Goal: Task Accomplishment & Management: Manage account settings

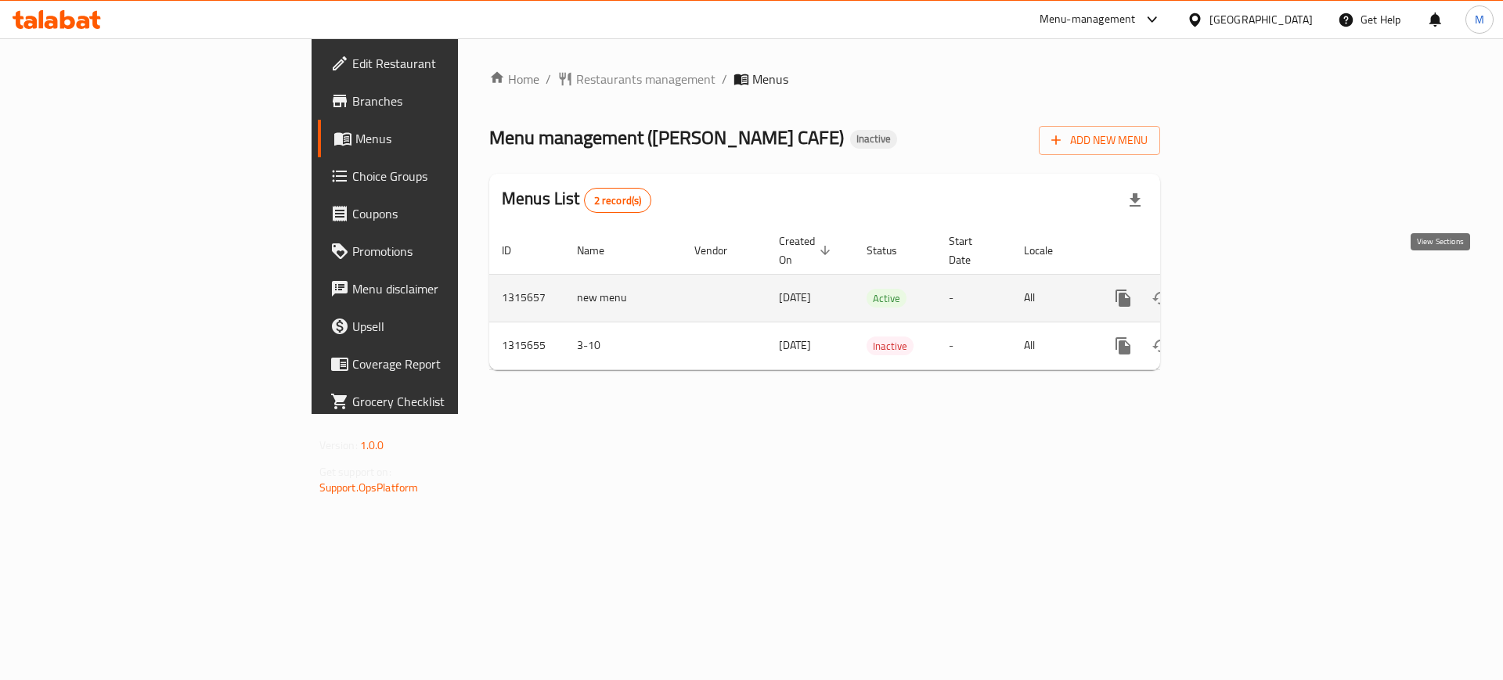
click at [1245, 289] on icon "enhanced table" at bounding box center [1236, 298] width 19 height 19
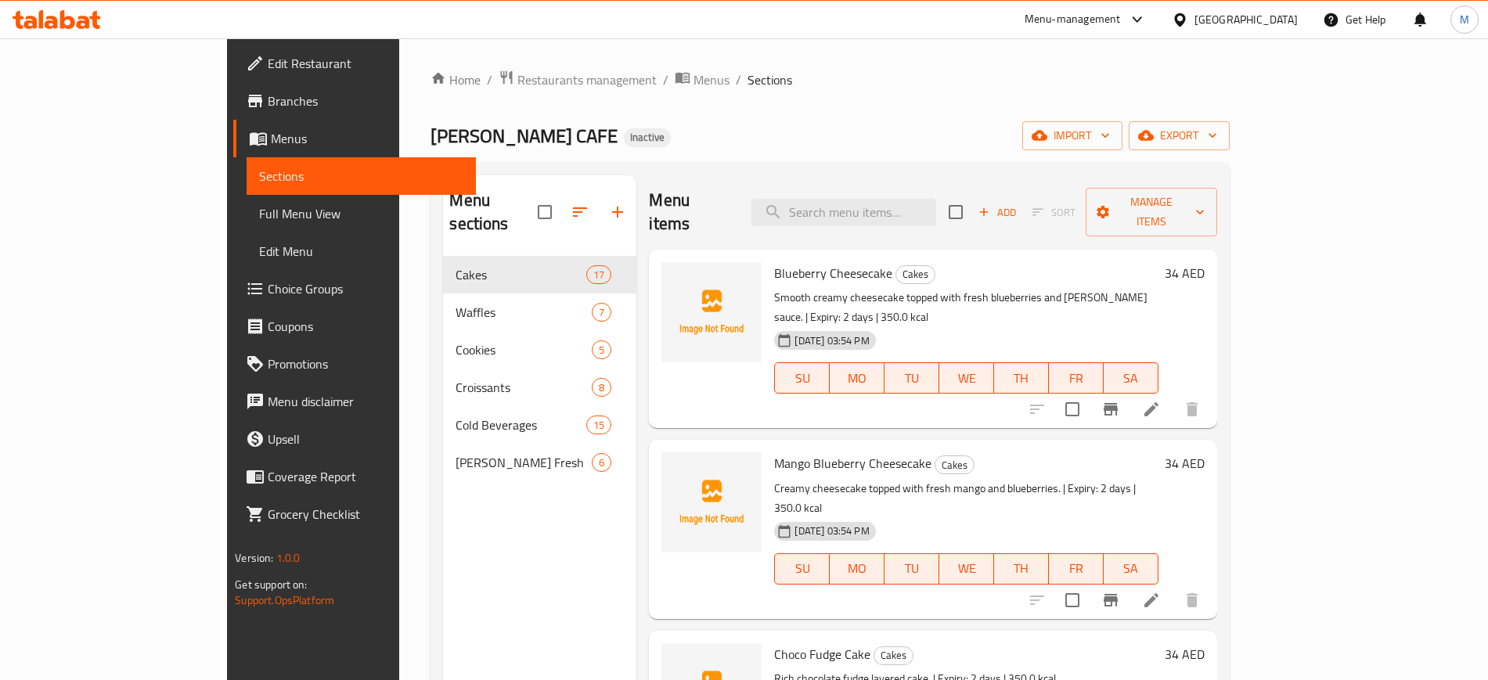
click at [1229, 153] on div "Home / Restaurants management / Menus / Sections [PERSON_NAME] CAFE Inactive im…" at bounding box center [830, 469] width 798 height 798
click at [1110, 143] on span "import" at bounding box center [1072, 136] width 75 height 20
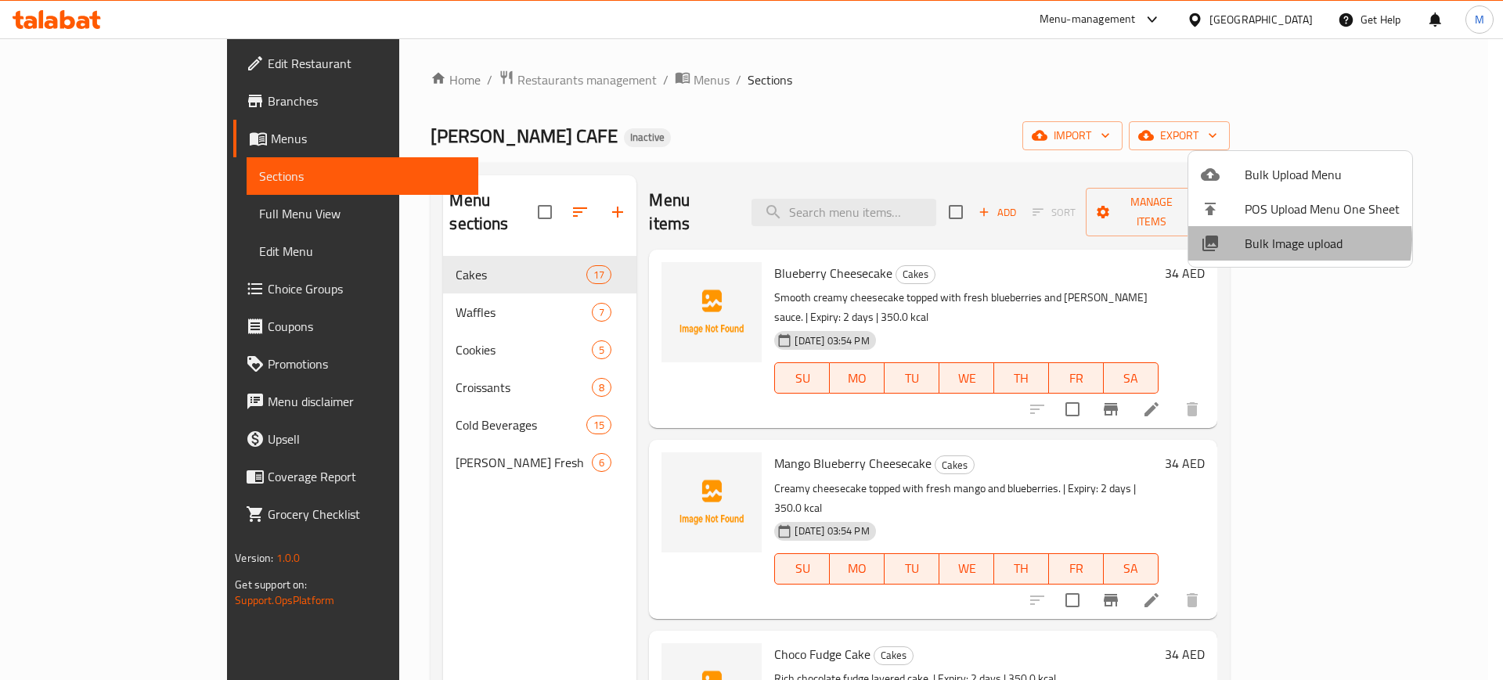
click at [1286, 240] on span "Bulk Image upload" at bounding box center [1322, 243] width 155 height 19
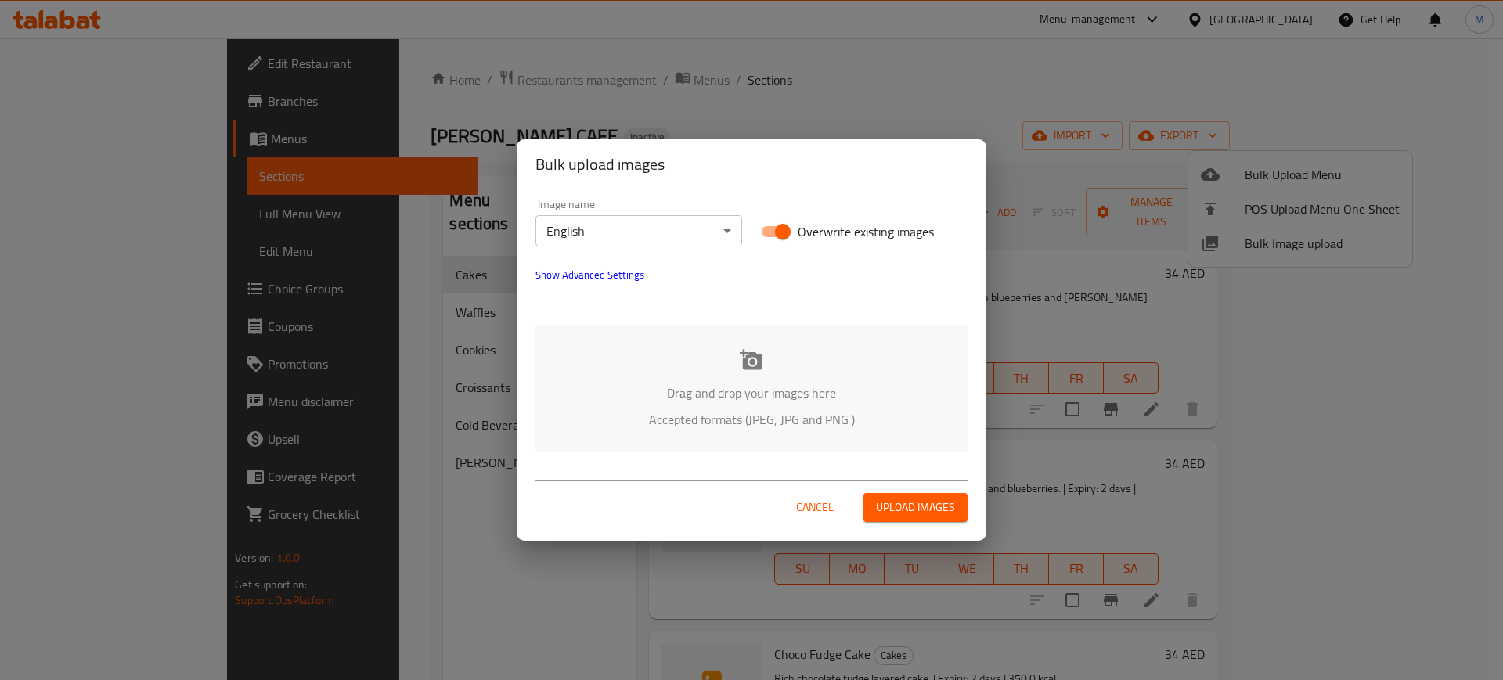
click at [780, 327] on div "Drag and drop your images here Accepted formats (JPEG, JPG and PNG )" at bounding box center [751, 389] width 432 height 128
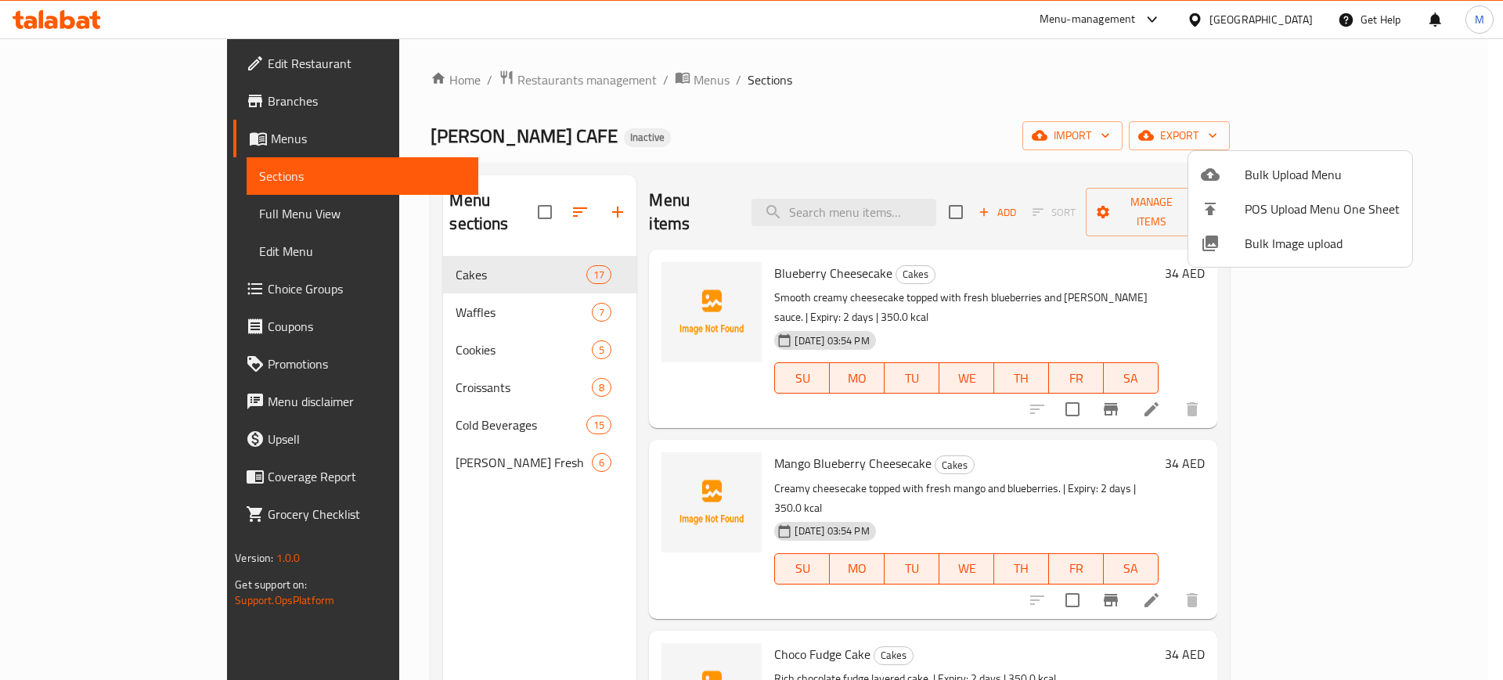
click at [463, 326] on div at bounding box center [751, 340] width 1503 height 680
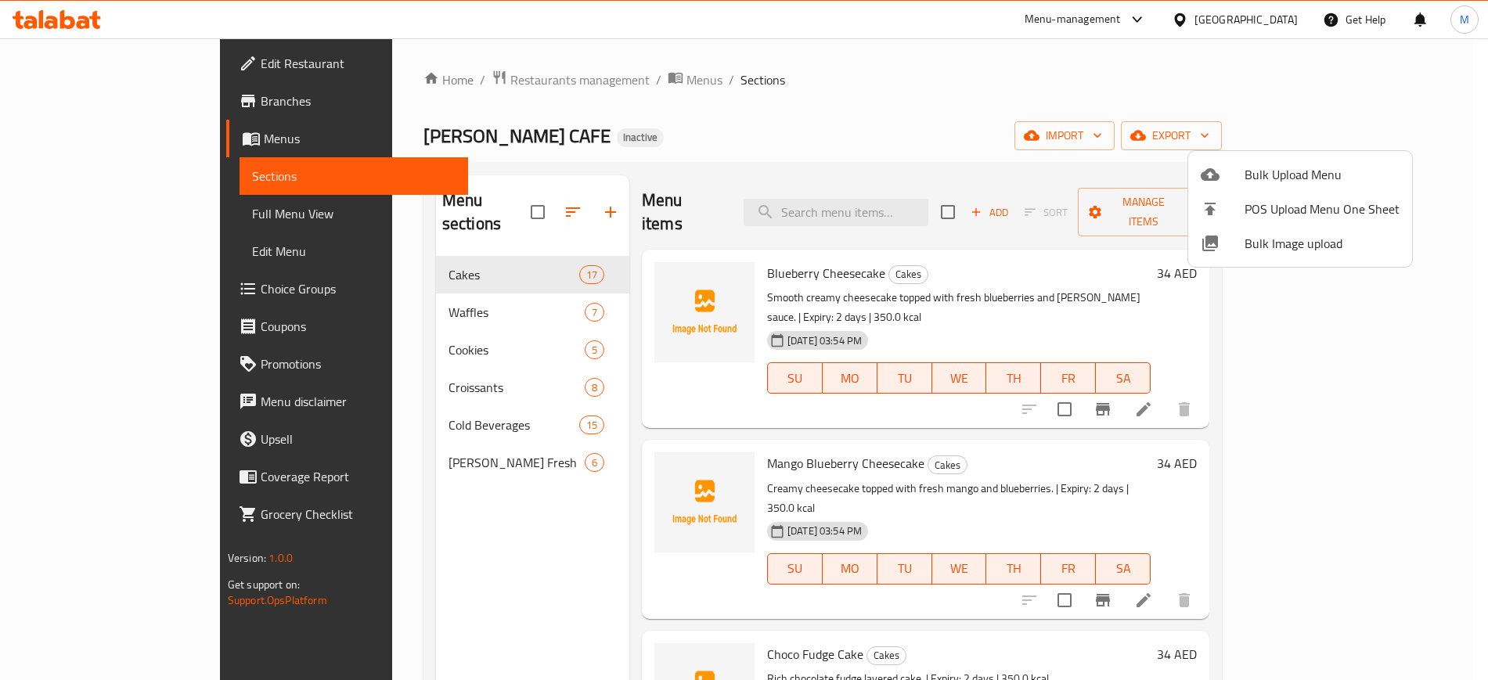
click at [463, 341] on span "Cookies" at bounding box center [517, 350] width 136 height 19
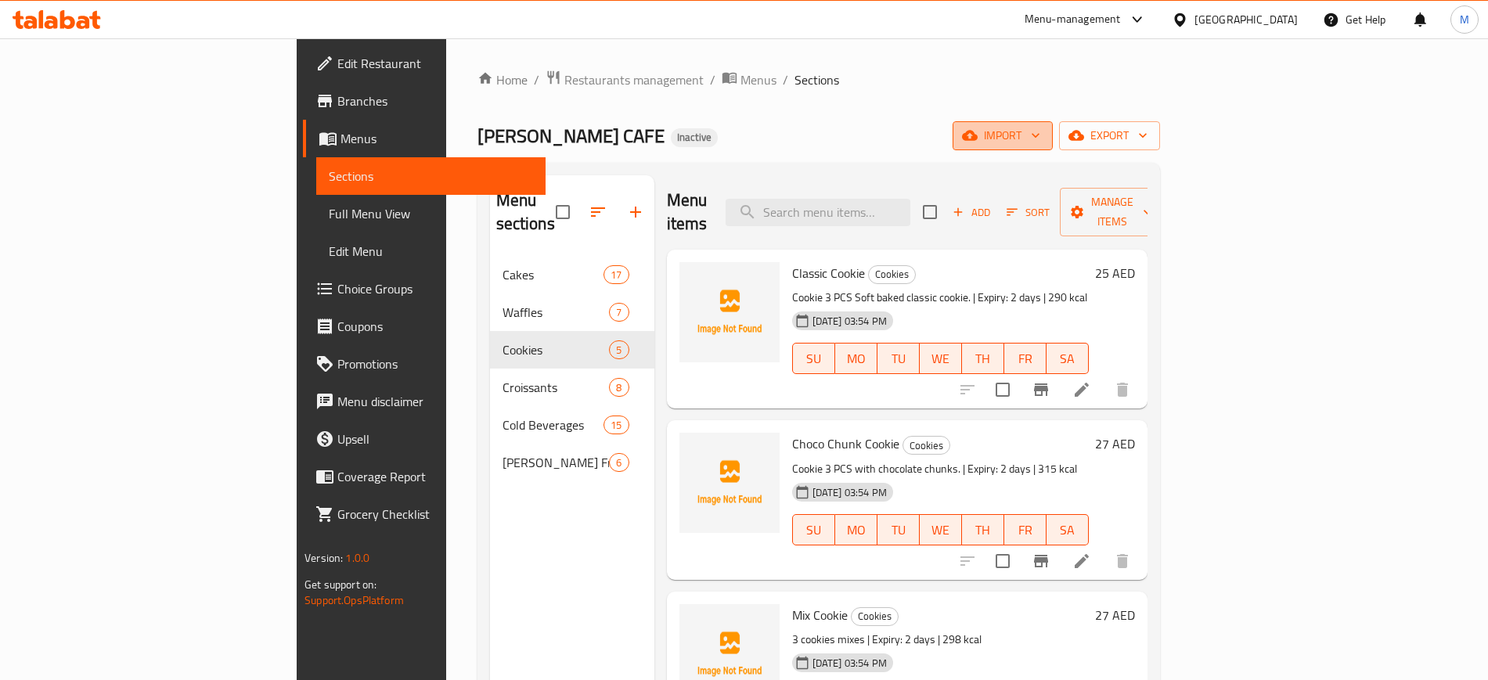
click at [1040, 143] on span "import" at bounding box center [1002, 136] width 75 height 20
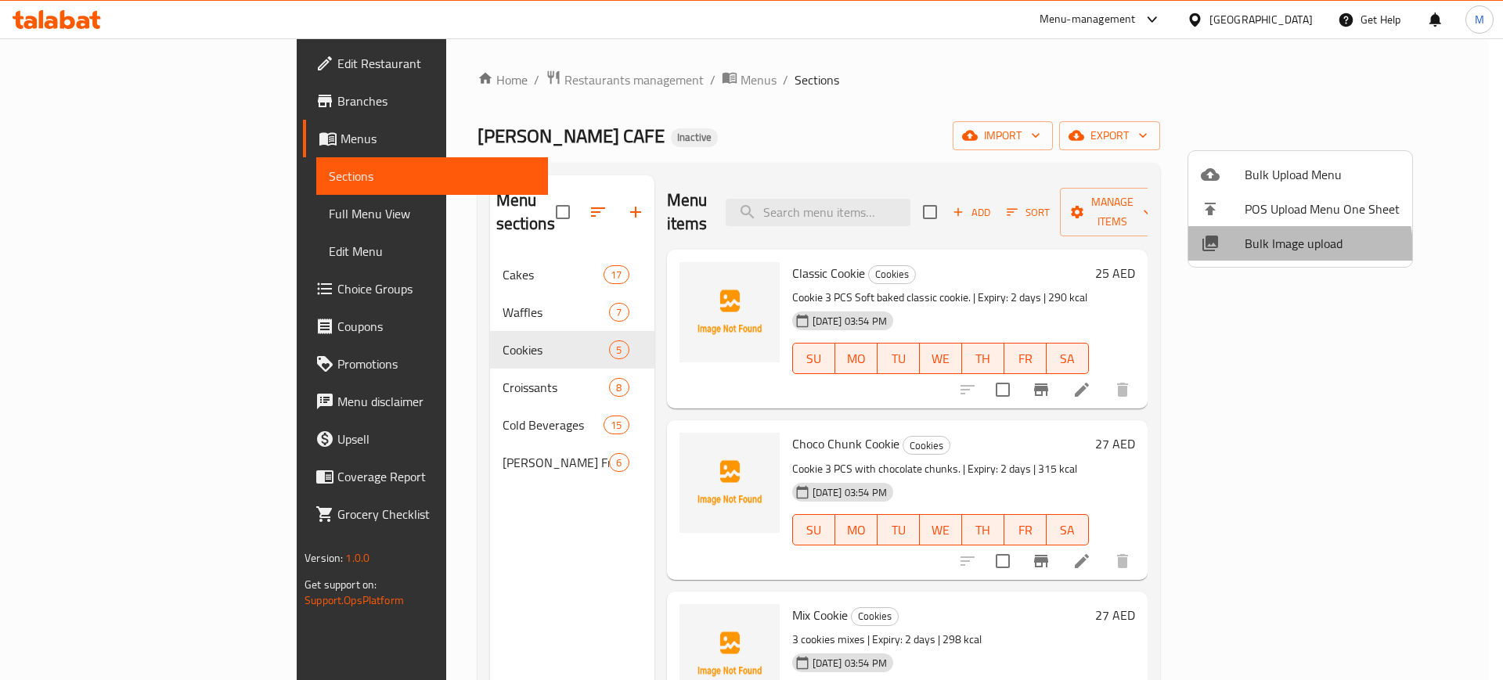
click at [1290, 249] on span "Bulk Image upload" at bounding box center [1322, 243] width 155 height 19
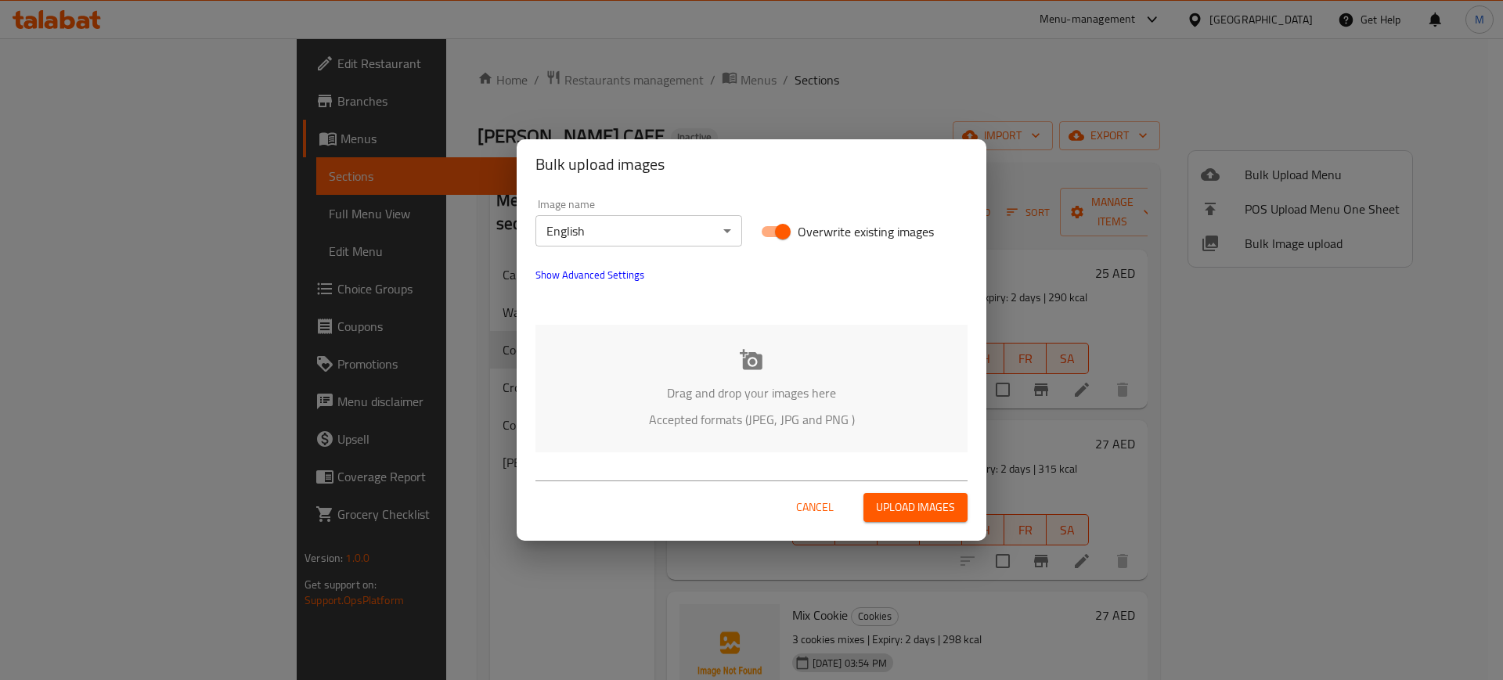
click at [858, 391] on p "Drag and drop your images here" at bounding box center [751, 393] width 385 height 19
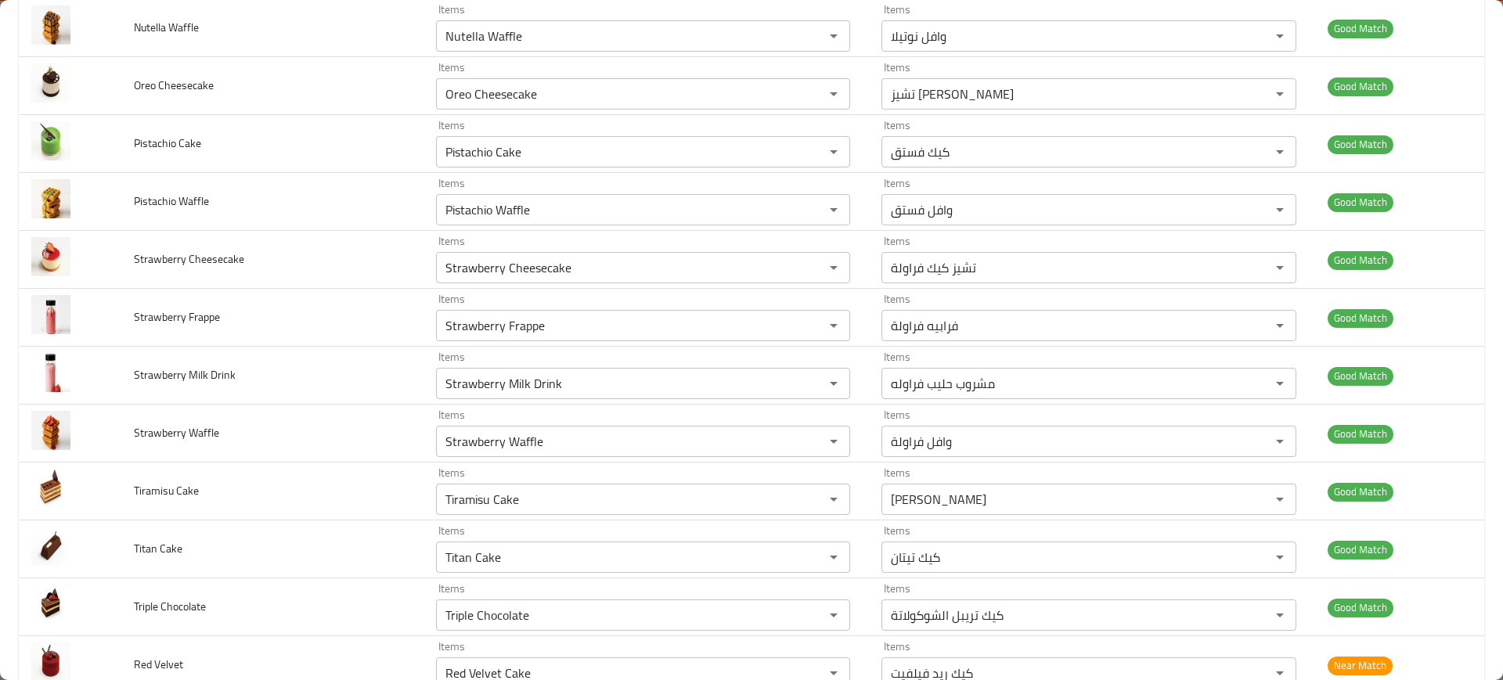
scroll to position [3066, 0]
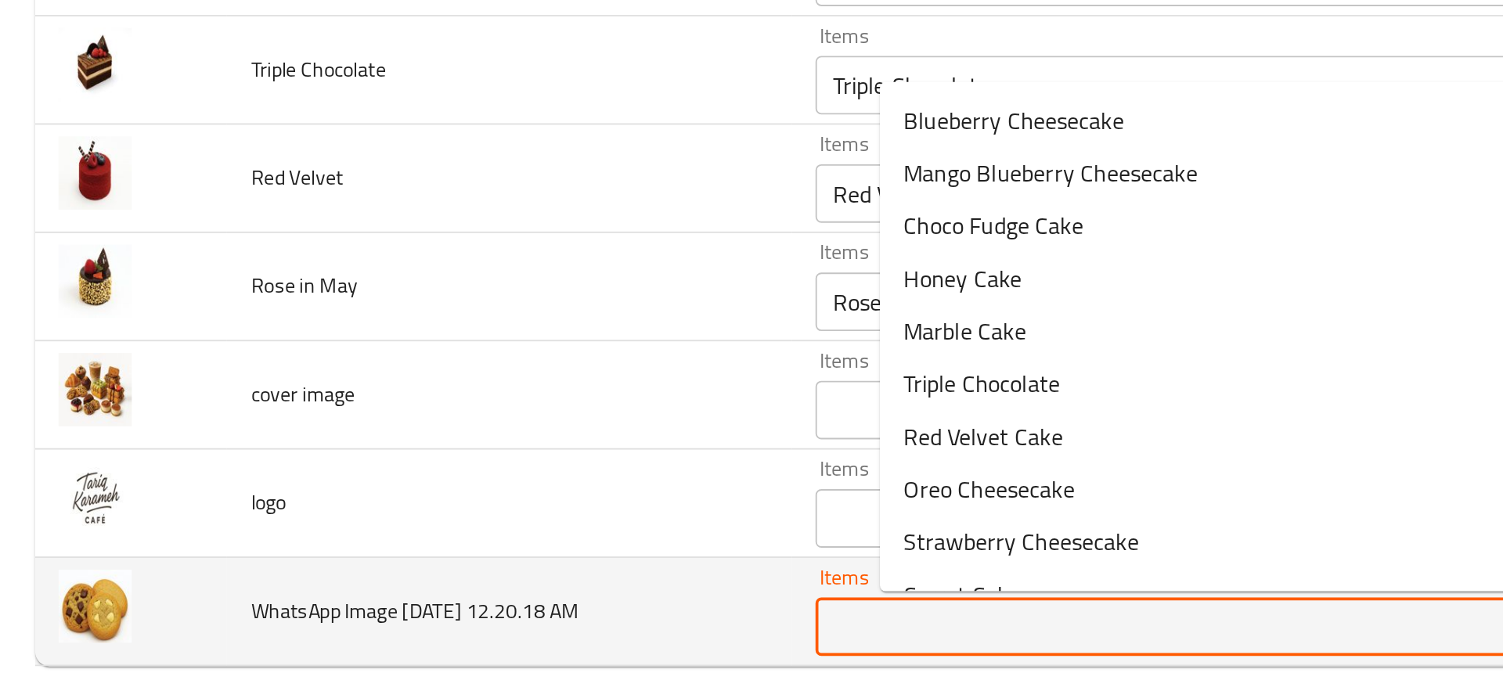
click at [517, 629] on AM "Items" at bounding box center [620, 628] width 359 height 22
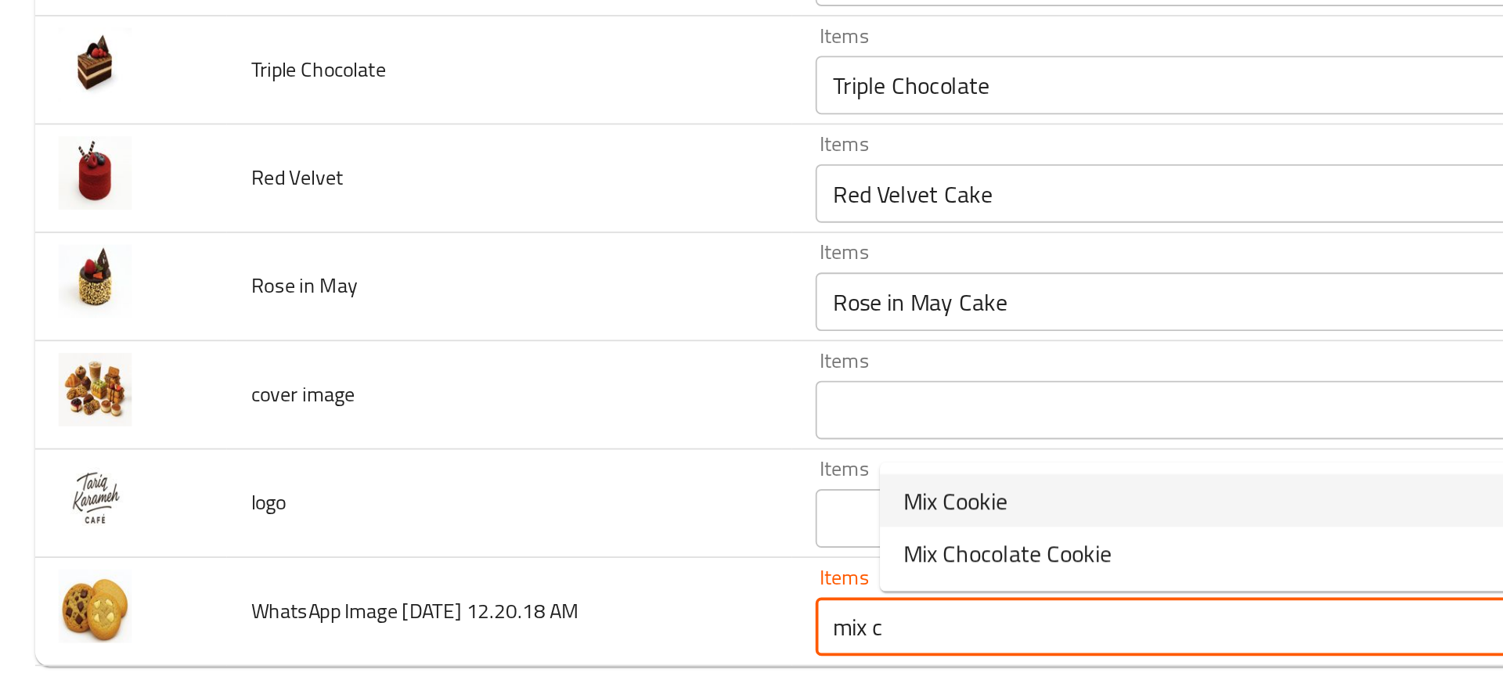
click at [532, 567] on span "Mix Cookie" at bounding box center [511, 560] width 56 height 19
type AM "Mix Cookie"
type AM-ar "كوكيز مشكلة"
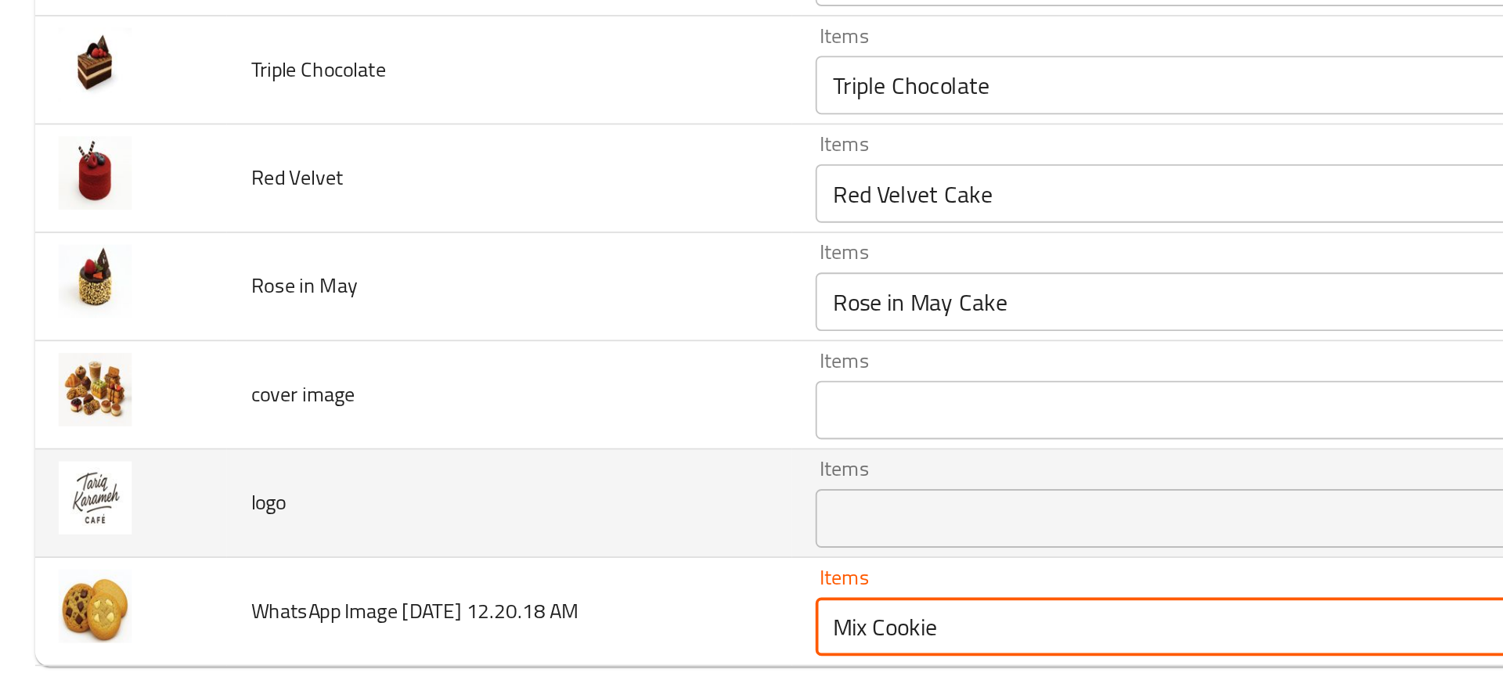
type AM "Mix Cookie"
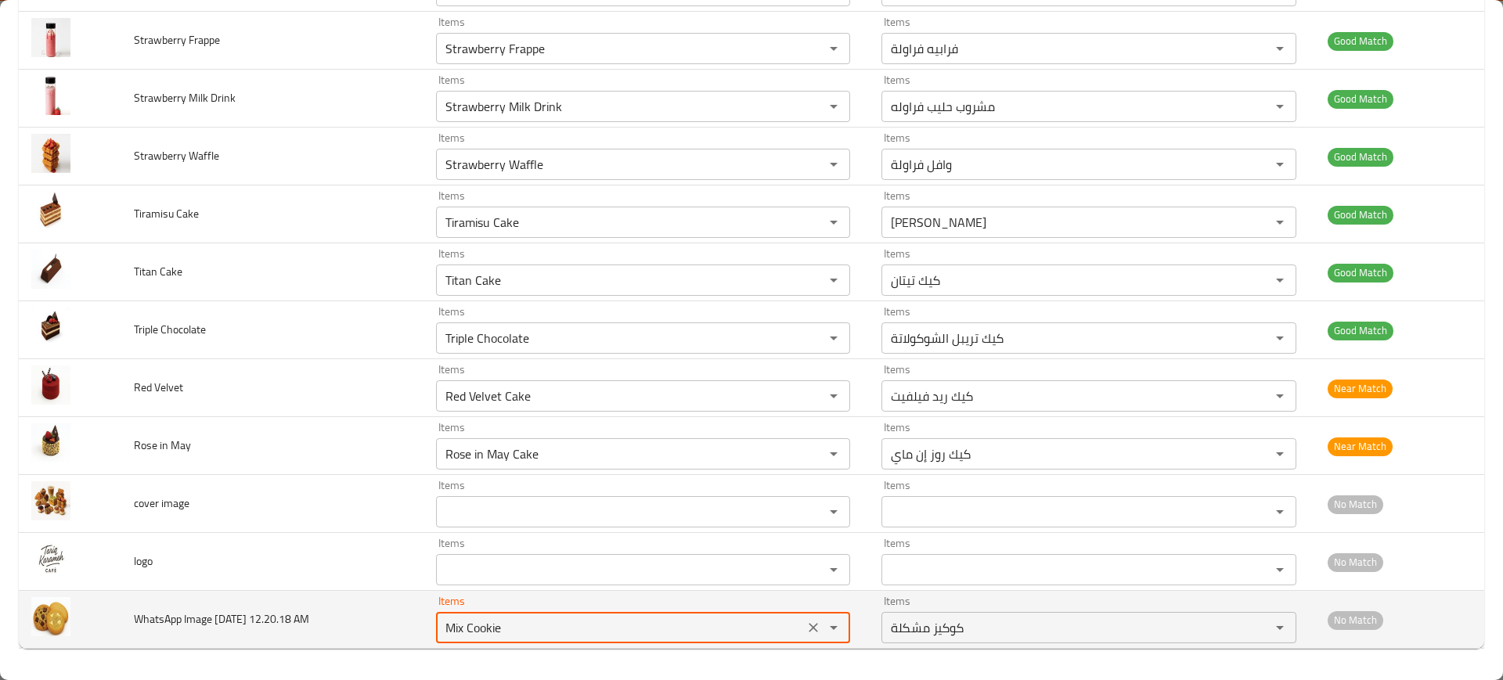
click at [511, 619] on AM "Mix Cookie" at bounding box center [620, 628] width 359 height 22
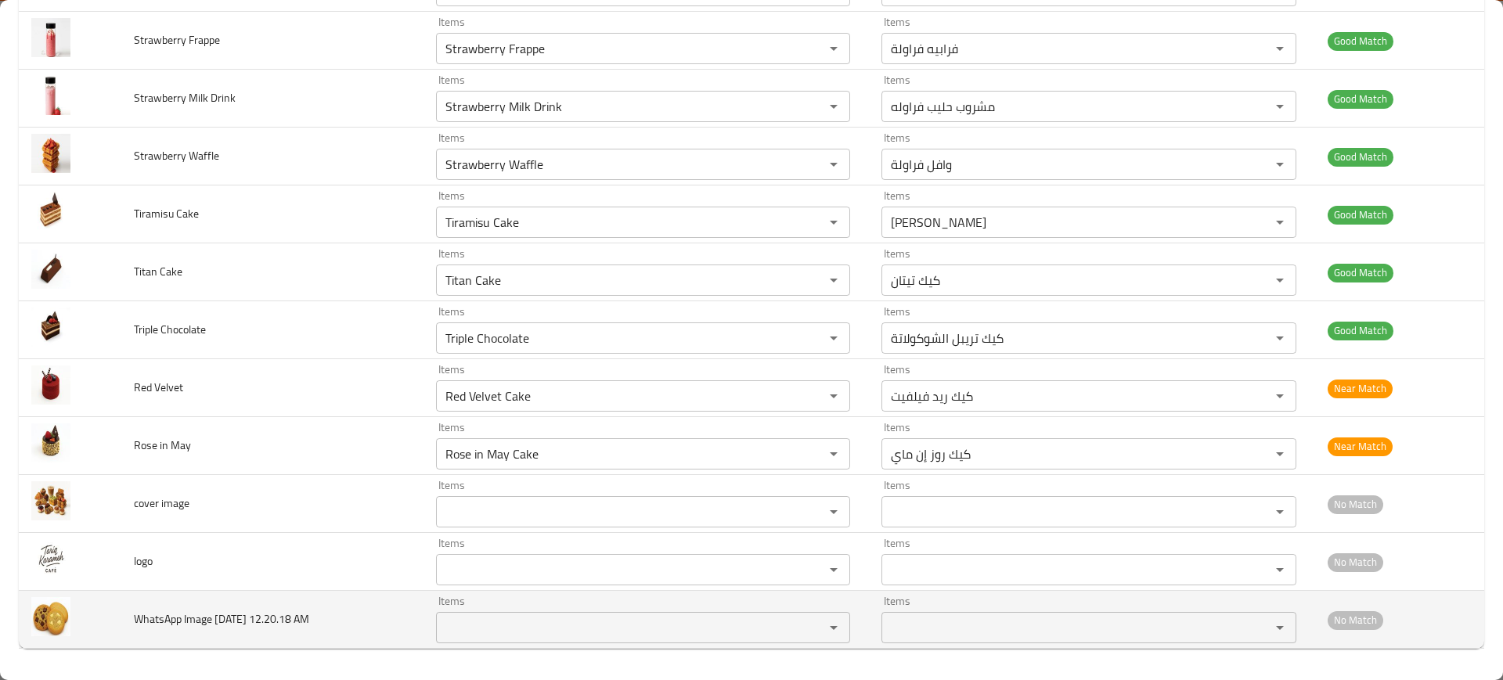
click at [297, 600] on td "WhatsApp Image [DATE] 12.20.18 AM" at bounding box center [271, 620] width 301 height 58
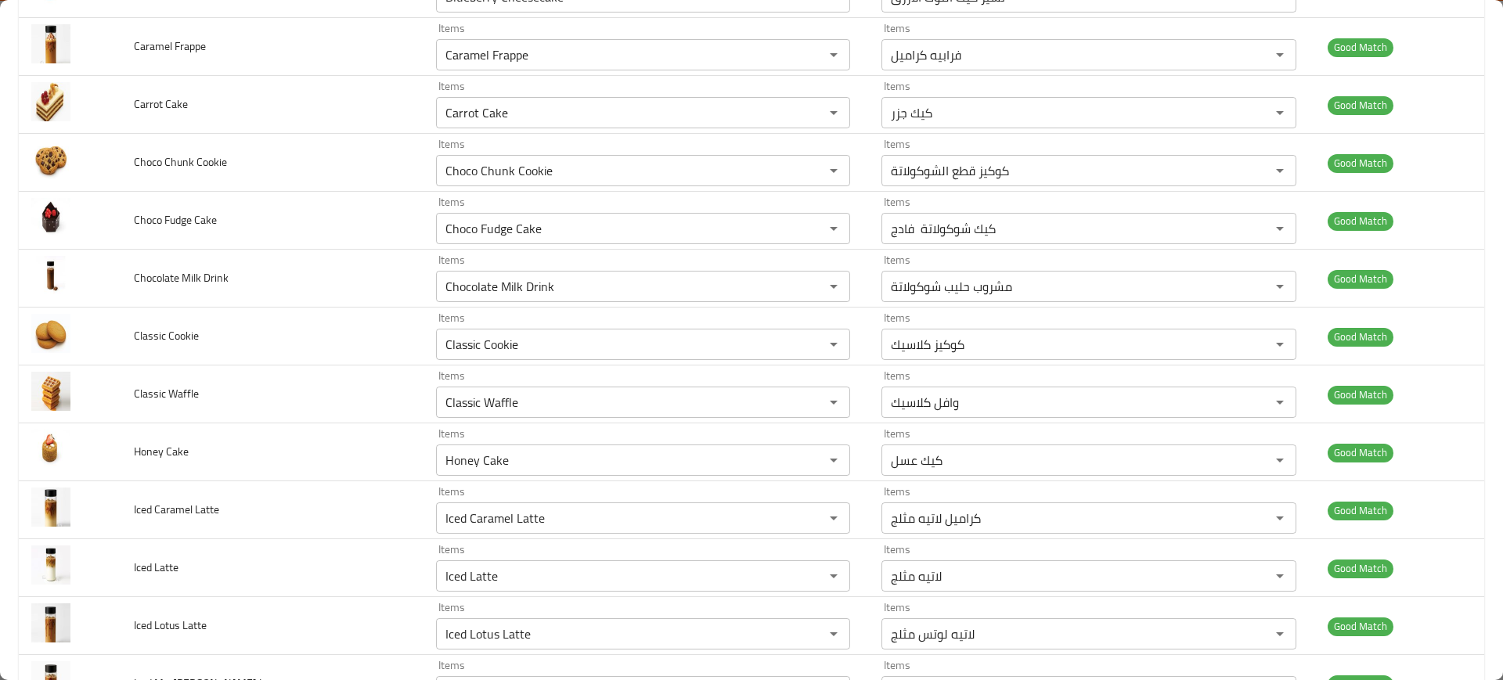
scroll to position [0, 0]
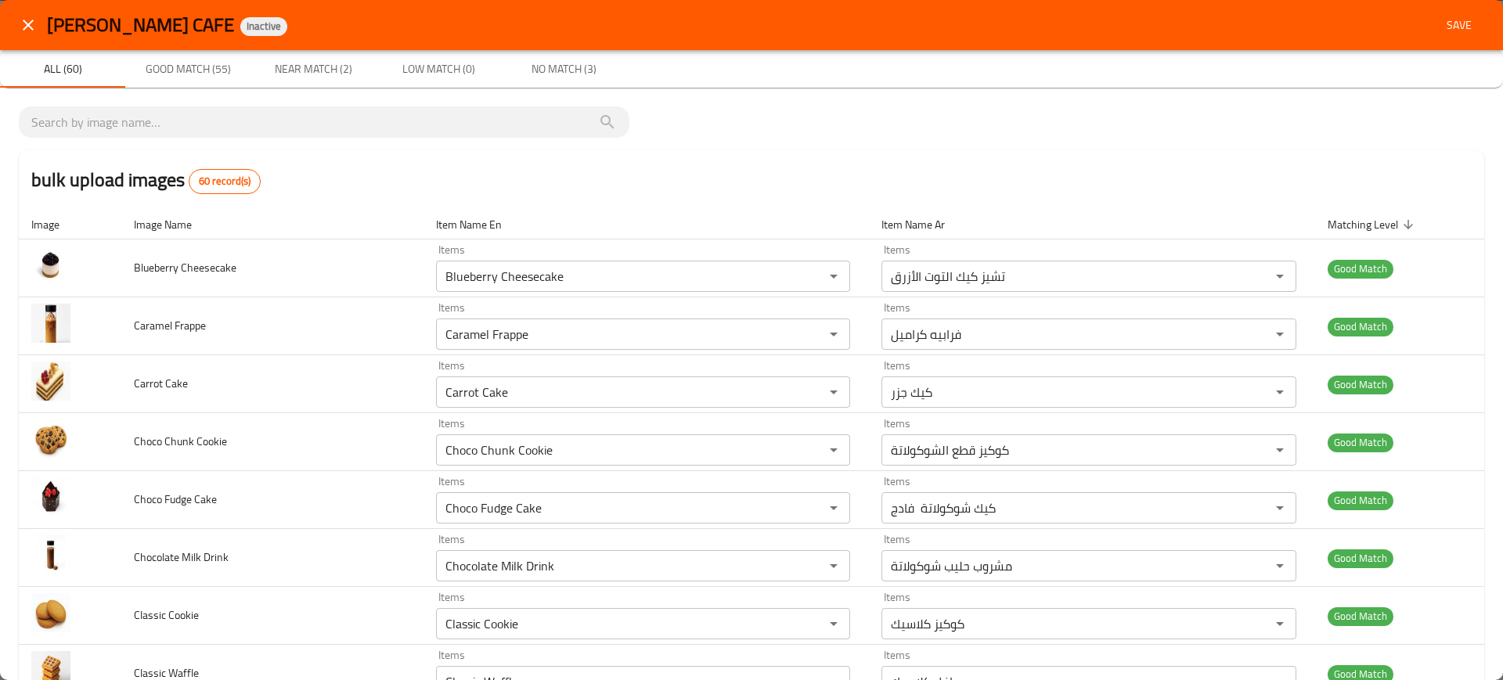
click at [1454, 7] on div "[PERSON_NAME] CAFE Inactive Save" at bounding box center [751, 25] width 1503 height 50
click at [1451, 23] on span "Save" at bounding box center [1459, 26] width 38 height 20
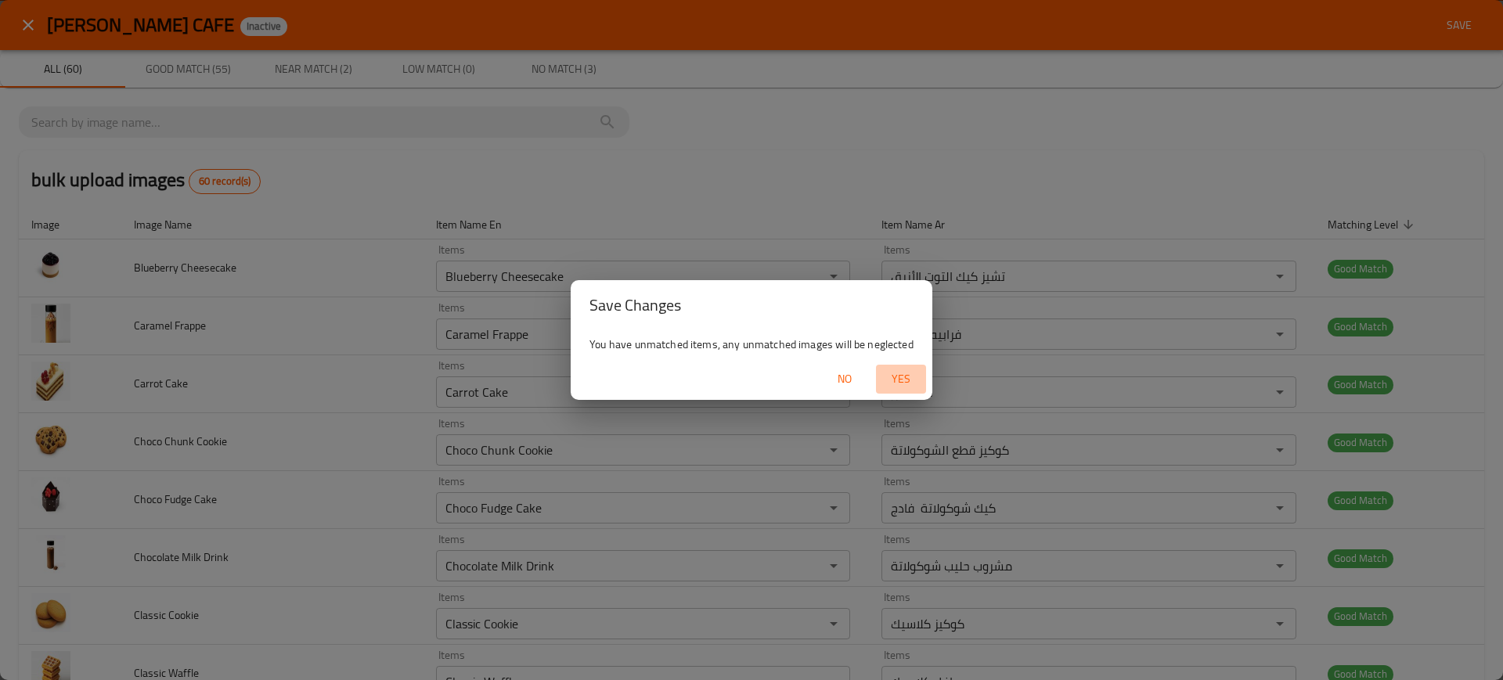
click at [901, 379] on span "Yes" at bounding box center [901, 379] width 38 height 20
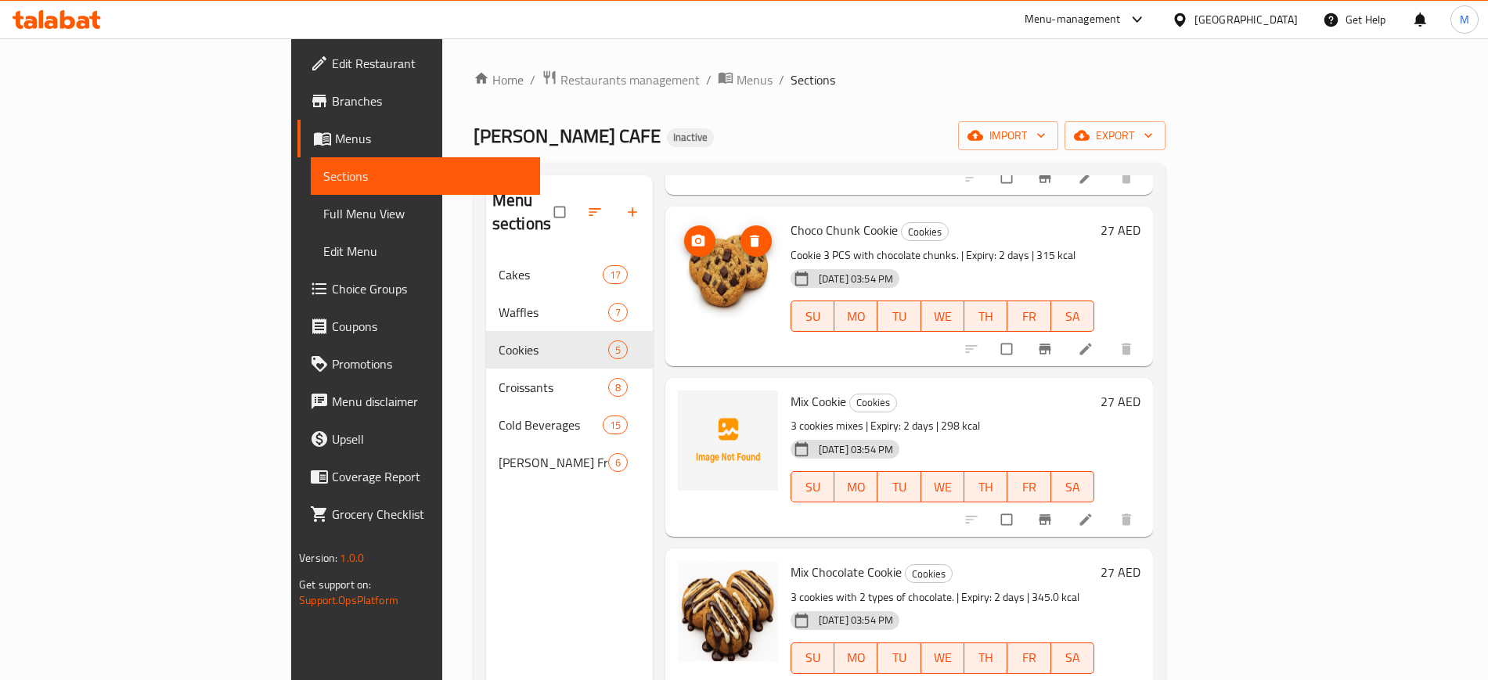
scroll to position [213, 0]
click at [684, 398] on button "upload picture" at bounding box center [699, 413] width 31 height 31
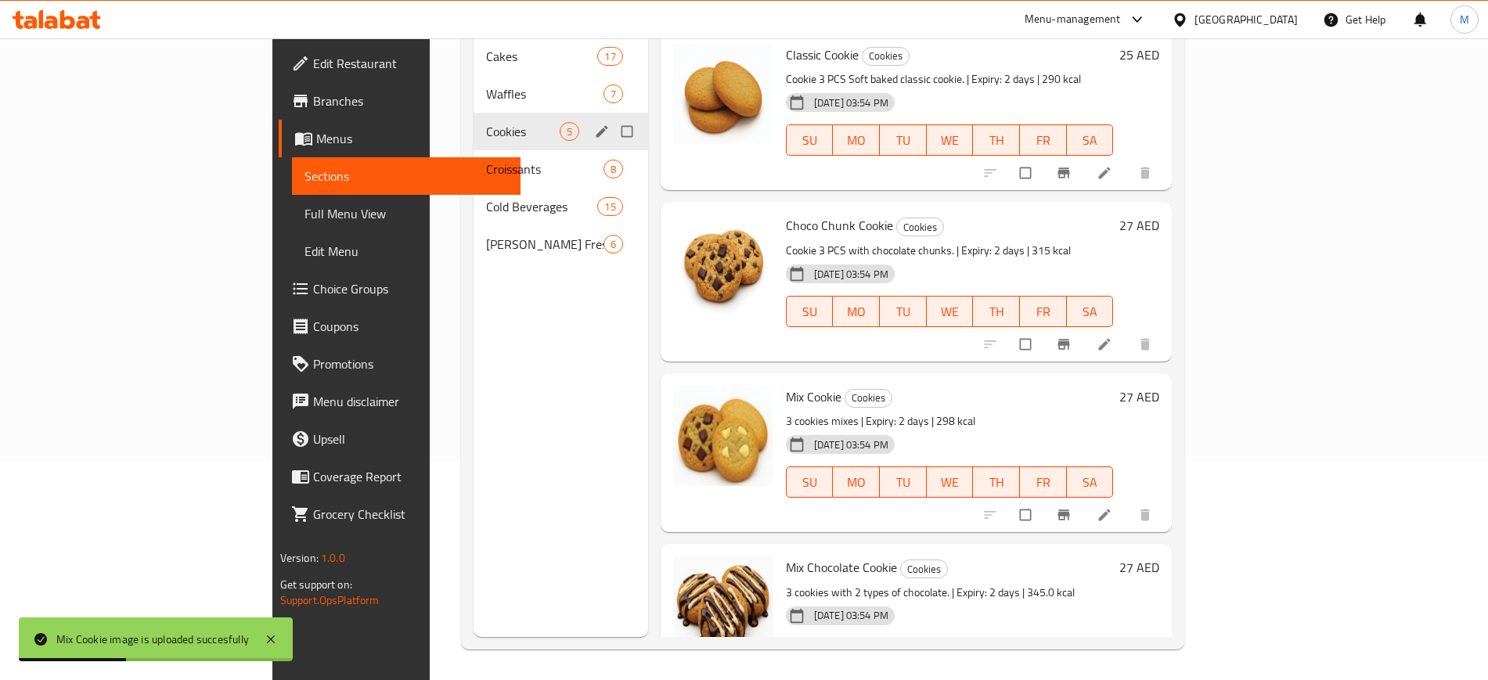
scroll to position [0, 0]
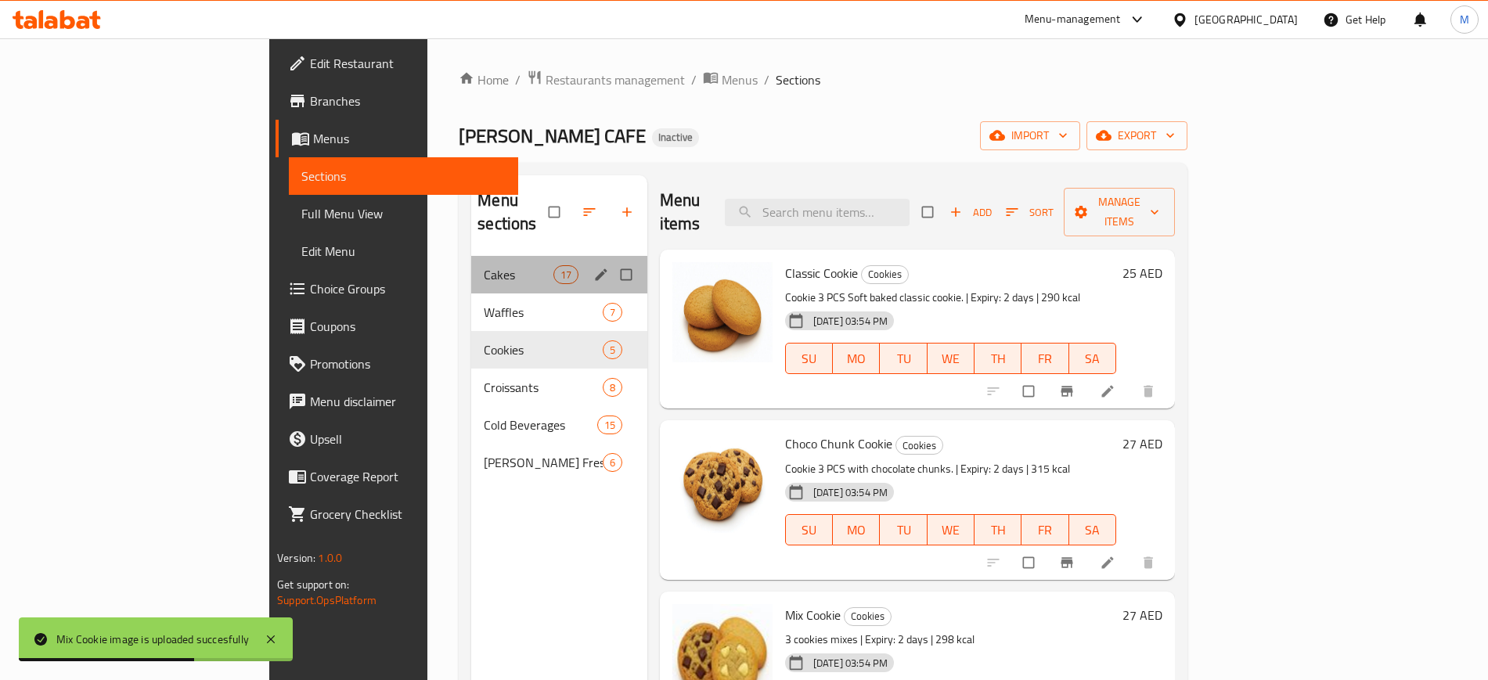
click at [471, 261] on div "Cakes 17" at bounding box center [559, 275] width 176 height 38
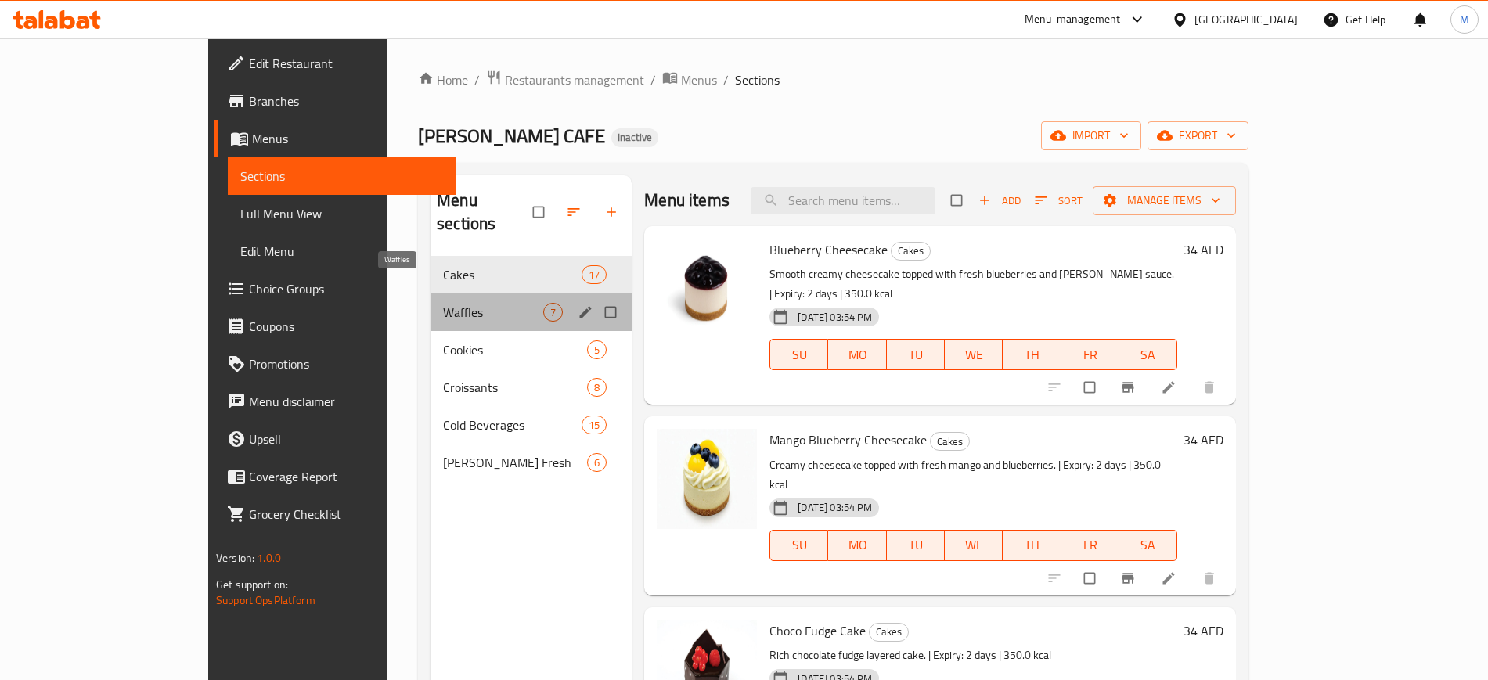
click at [443, 303] on span "Waffles" at bounding box center [493, 312] width 100 height 19
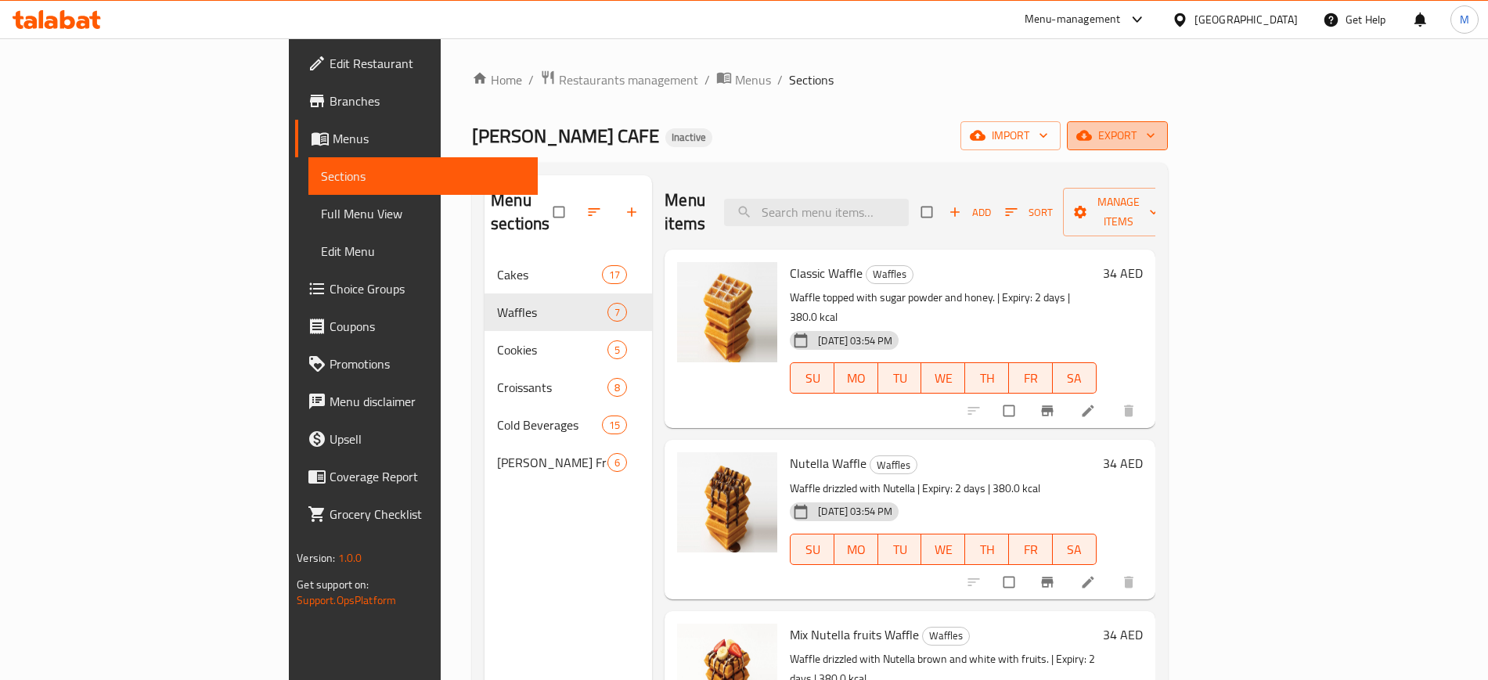
click at [1092, 140] on icon "button" at bounding box center [1084, 136] width 16 height 16
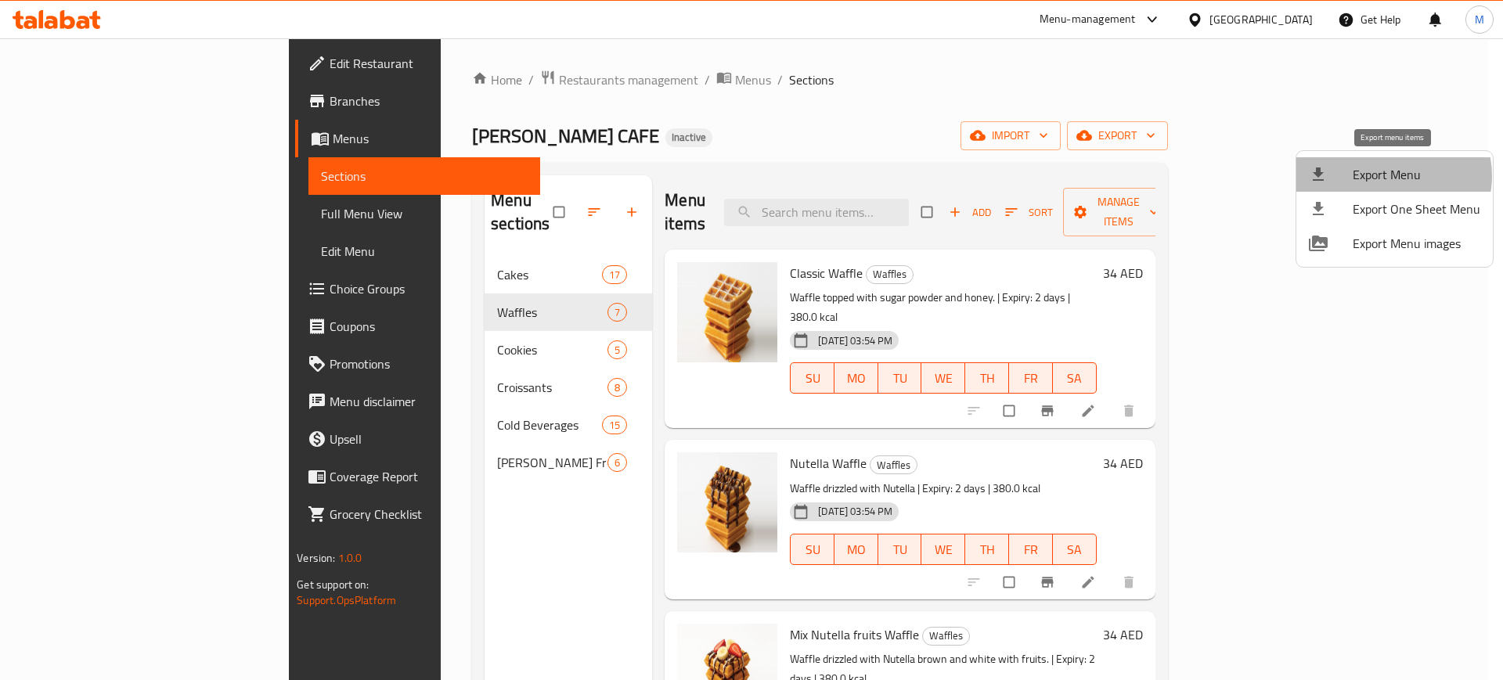
click at [1389, 176] on span "Export Menu" at bounding box center [1417, 174] width 128 height 19
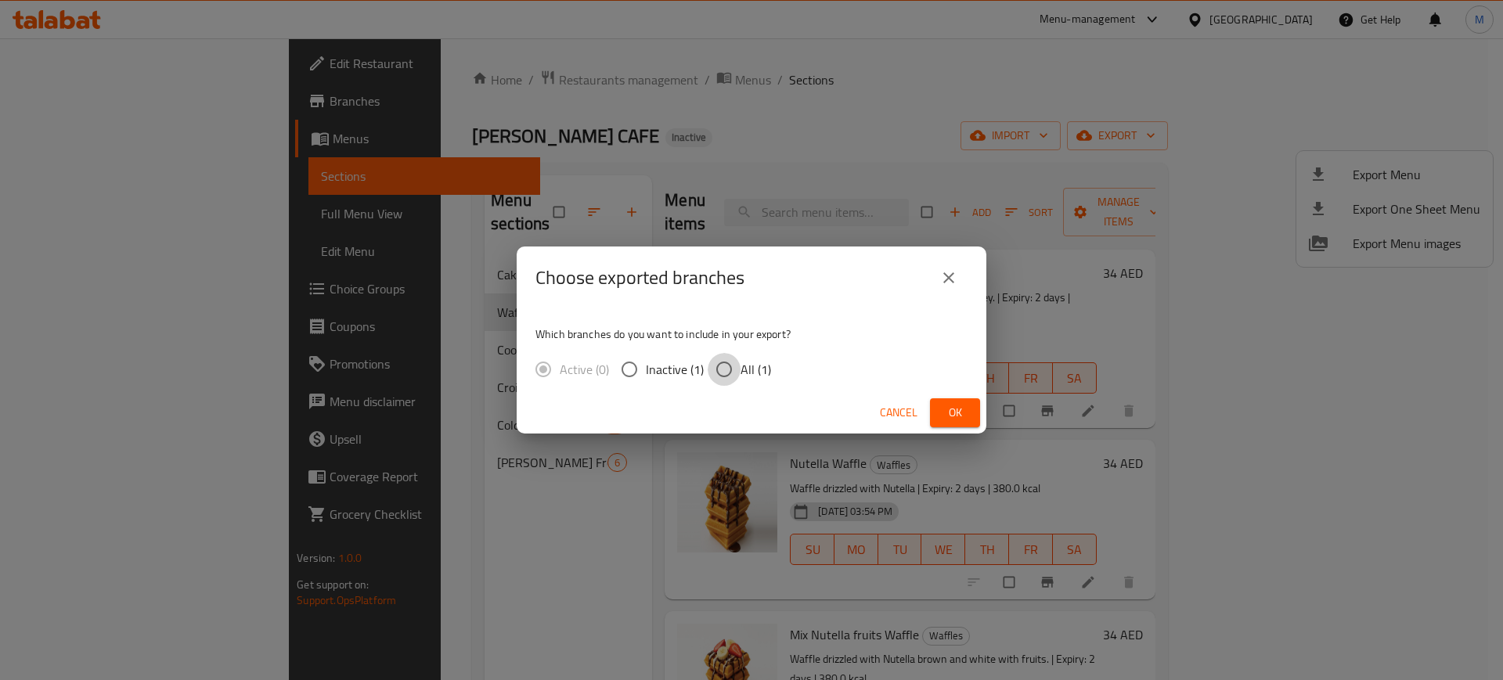
click at [727, 362] on input "All (1)" at bounding box center [724, 369] width 33 height 33
radio input "true"
click at [975, 418] on button "Ok" at bounding box center [955, 412] width 50 height 29
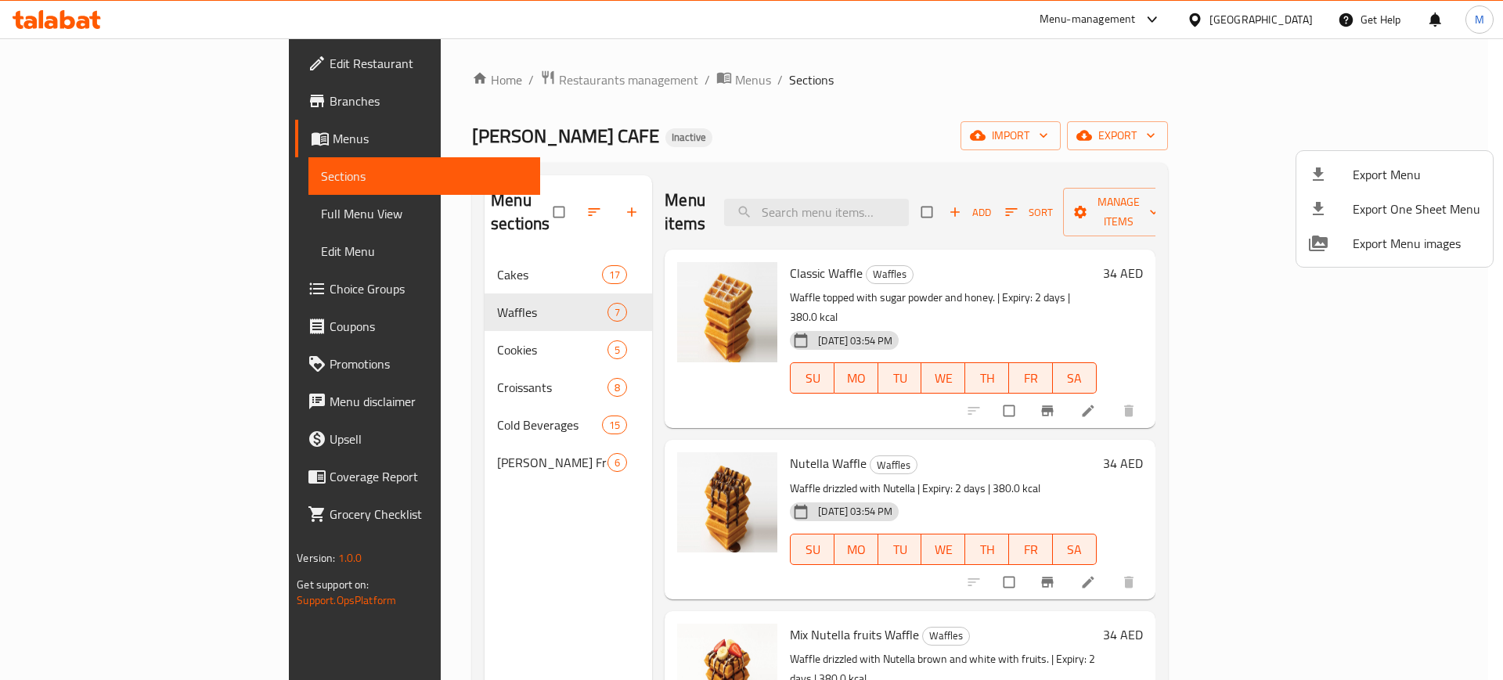
click at [490, 534] on div at bounding box center [751, 340] width 1503 height 680
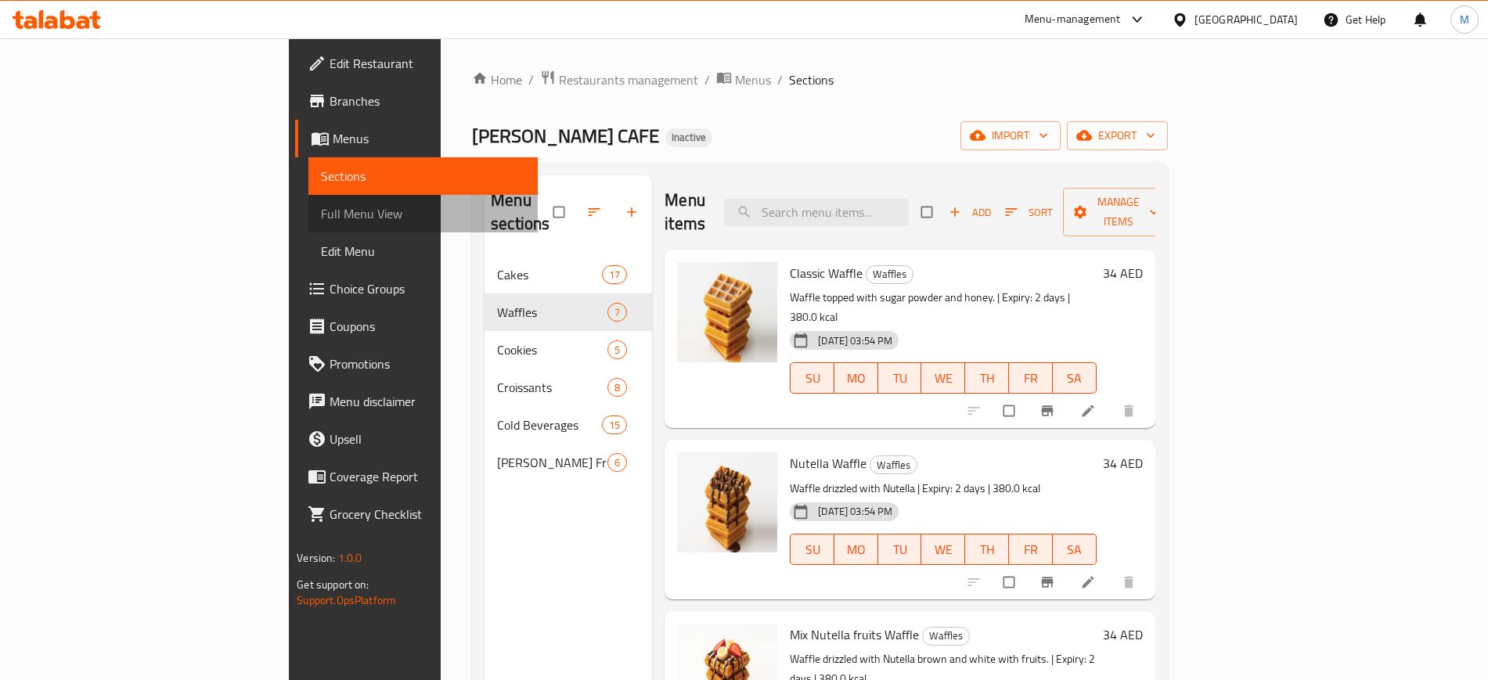
click at [321, 223] on span "Full Menu View" at bounding box center [423, 213] width 204 height 19
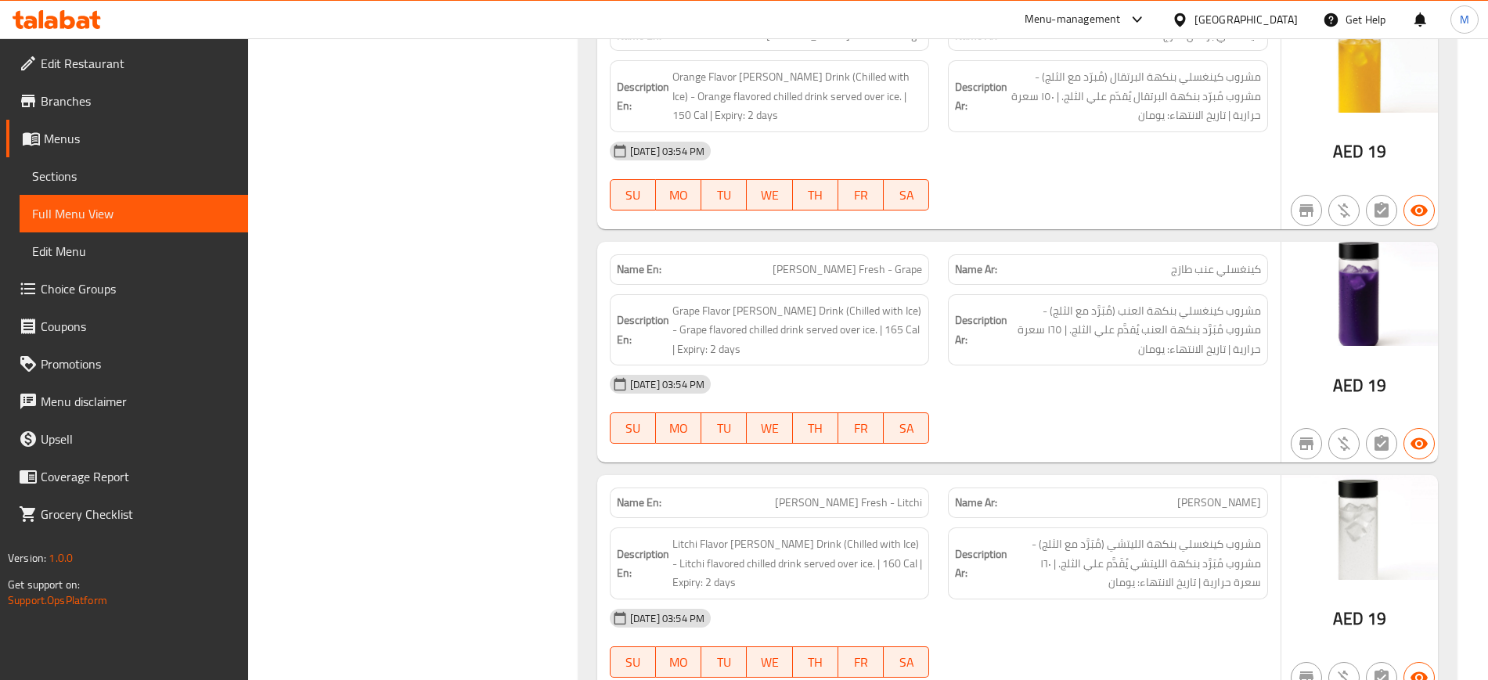
scroll to position [14230, 0]
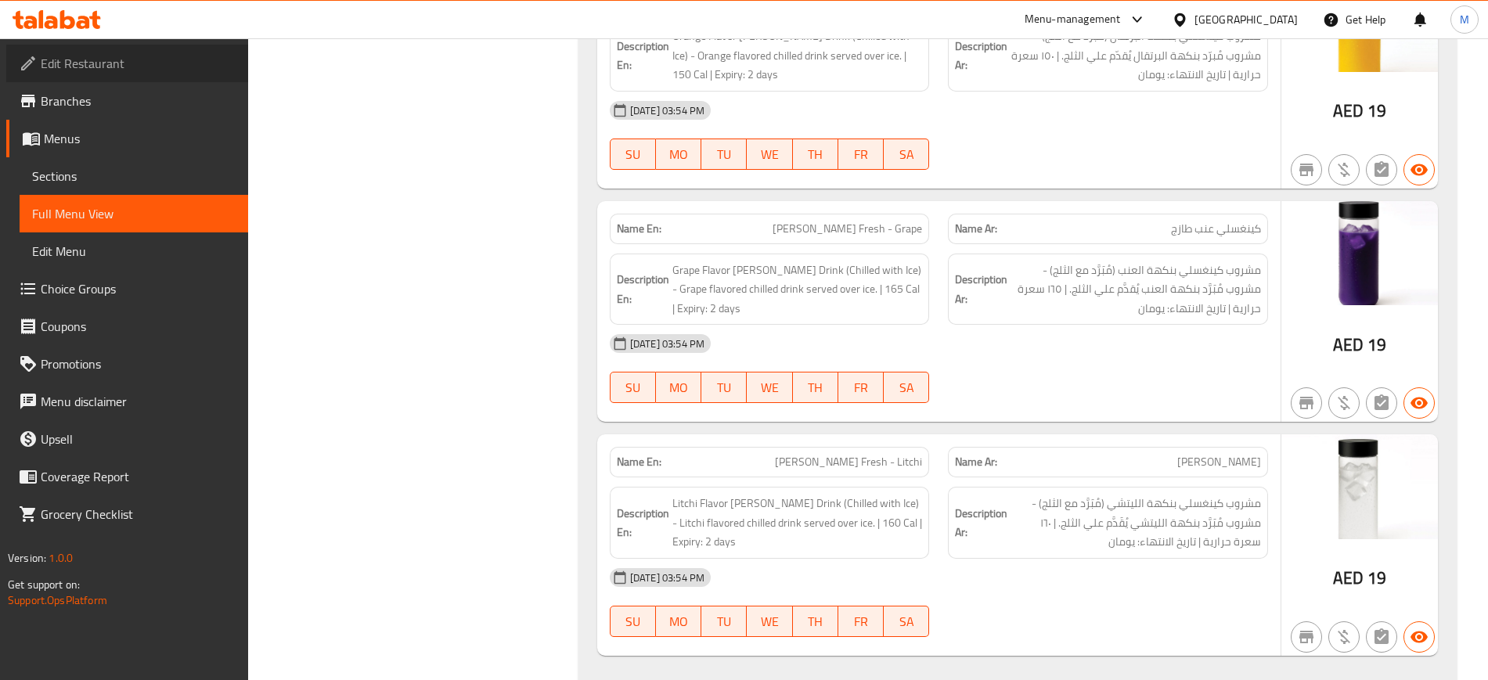
click at [175, 63] on span "Edit Restaurant" at bounding box center [138, 63] width 195 height 19
